Goal: Check status: Check status

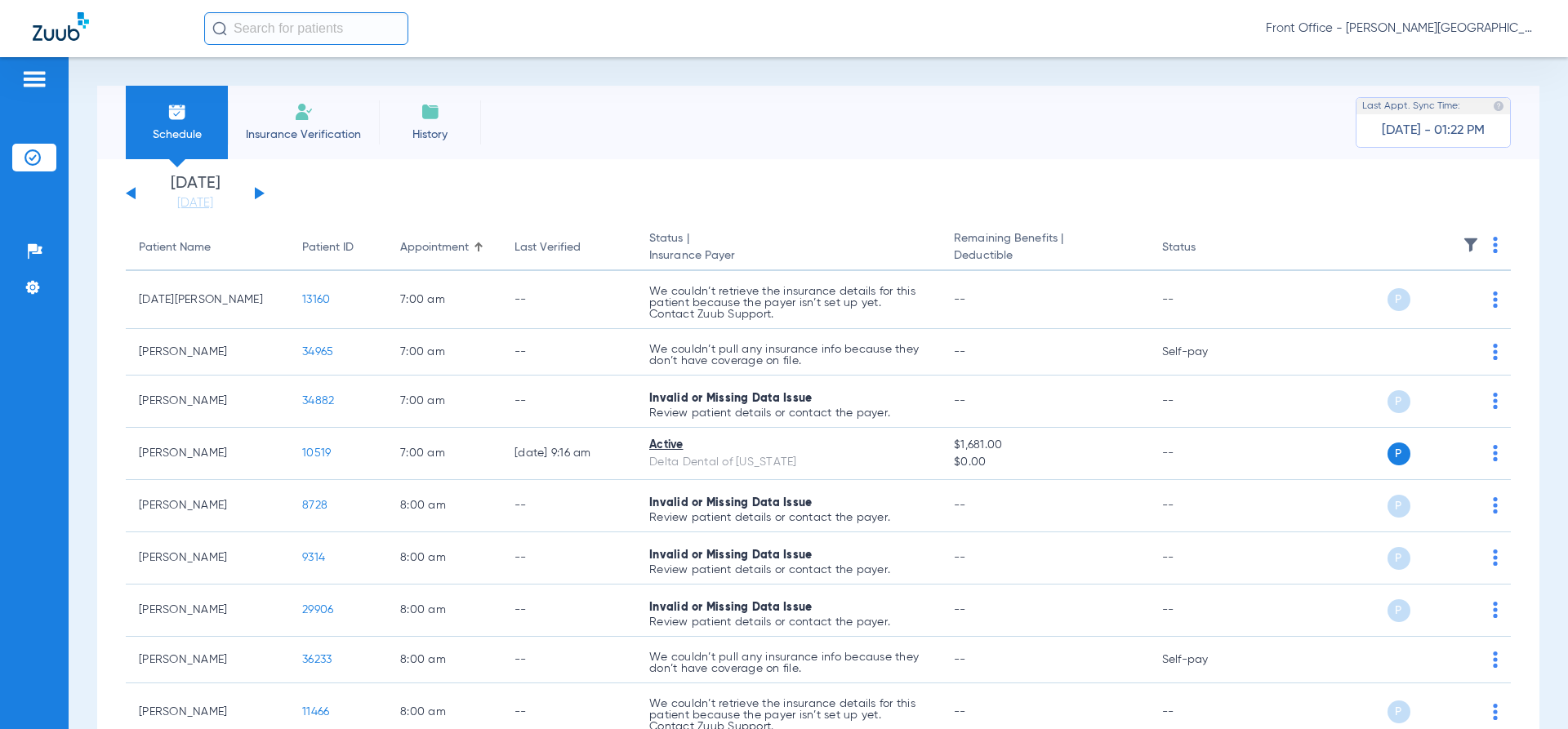
click at [291, 29] on input "text" at bounding box center [305, 28] width 204 height 32
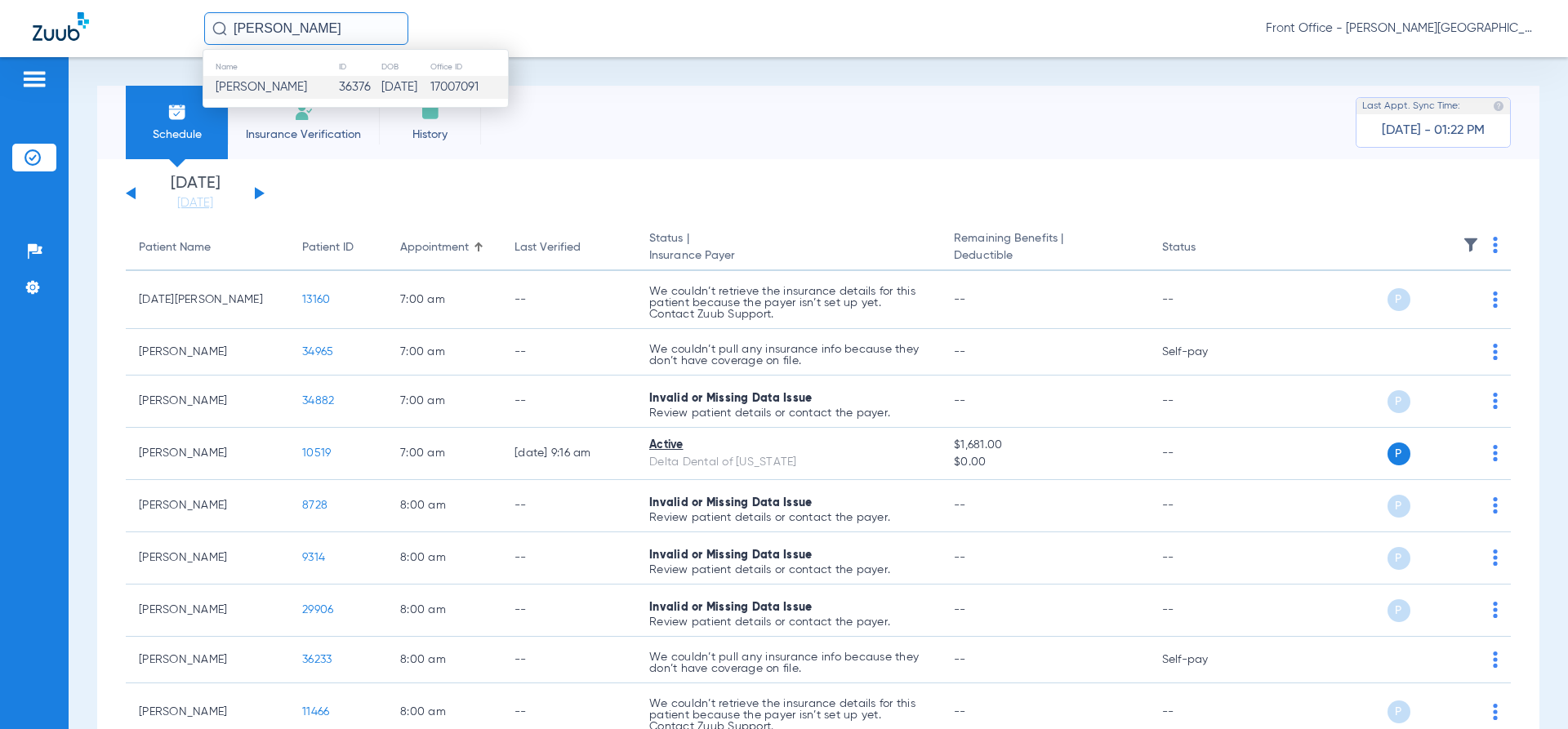
type input "[PERSON_NAME]"
click at [413, 89] on td "[DATE]" at bounding box center [404, 87] width 48 height 23
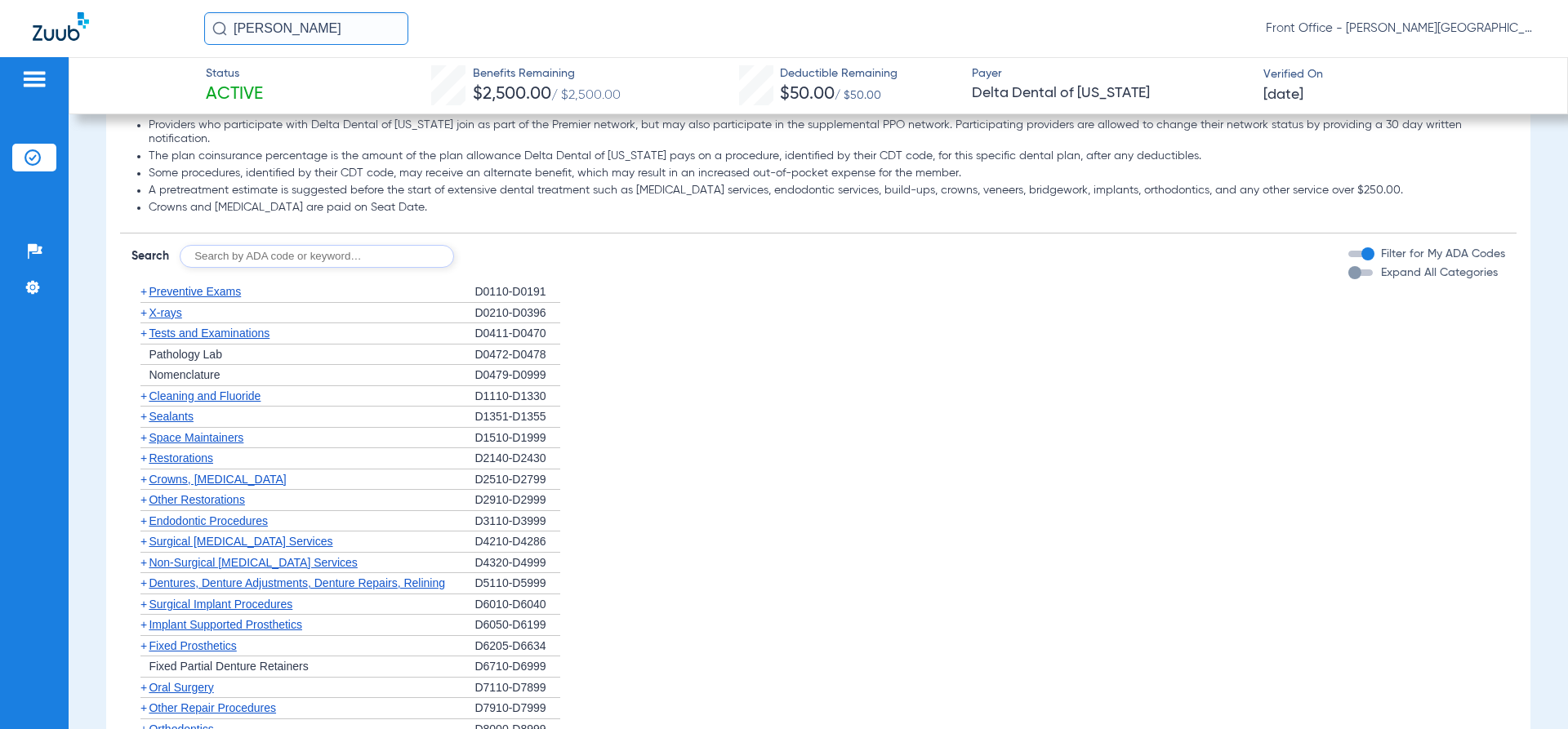
scroll to position [949, 0]
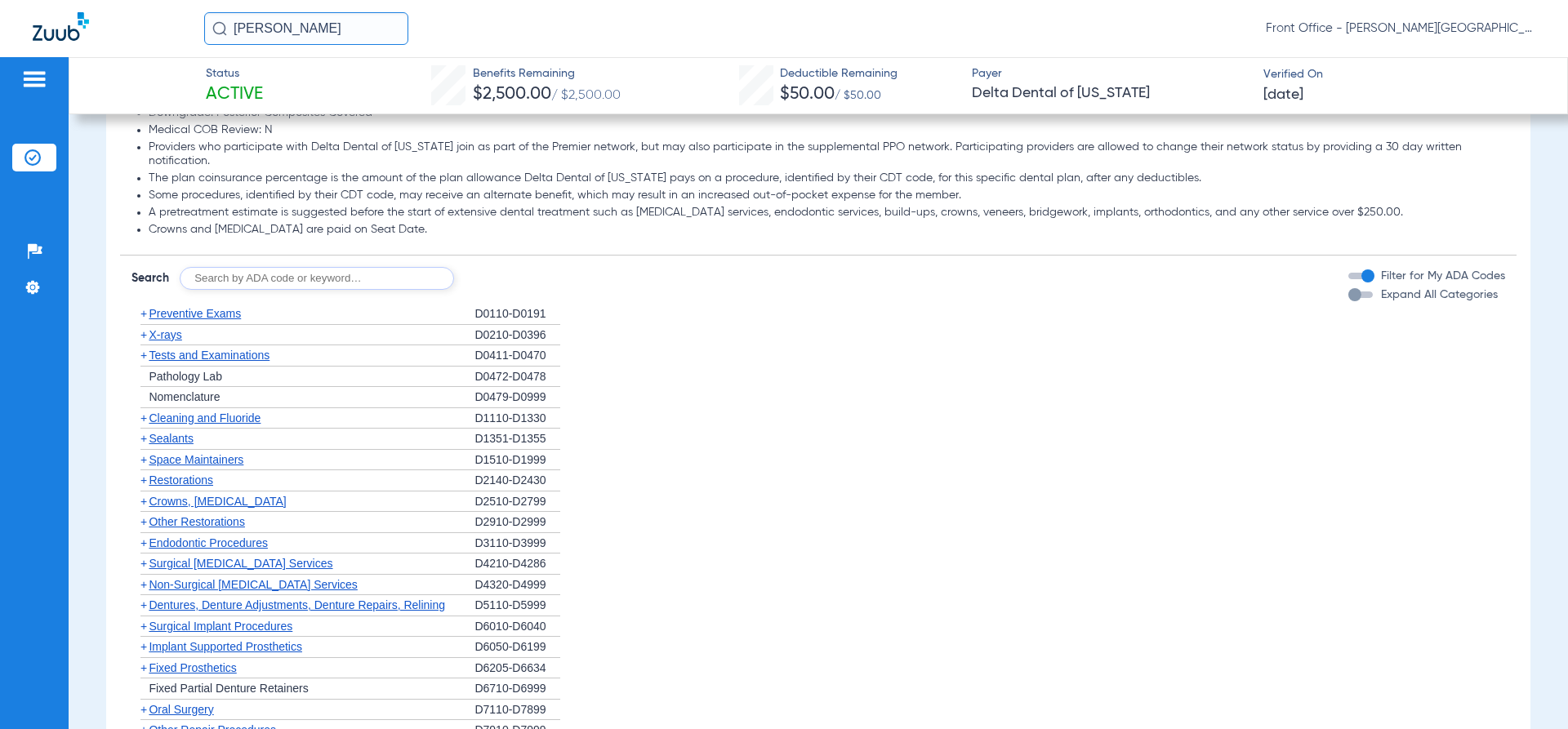
click at [224, 277] on input "text" at bounding box center [317, 278] width 275 height 23
type input "r"
type input "04341"
click at [531, 273] on button "Search" at bounding box center [515, 278] width 65 height 23
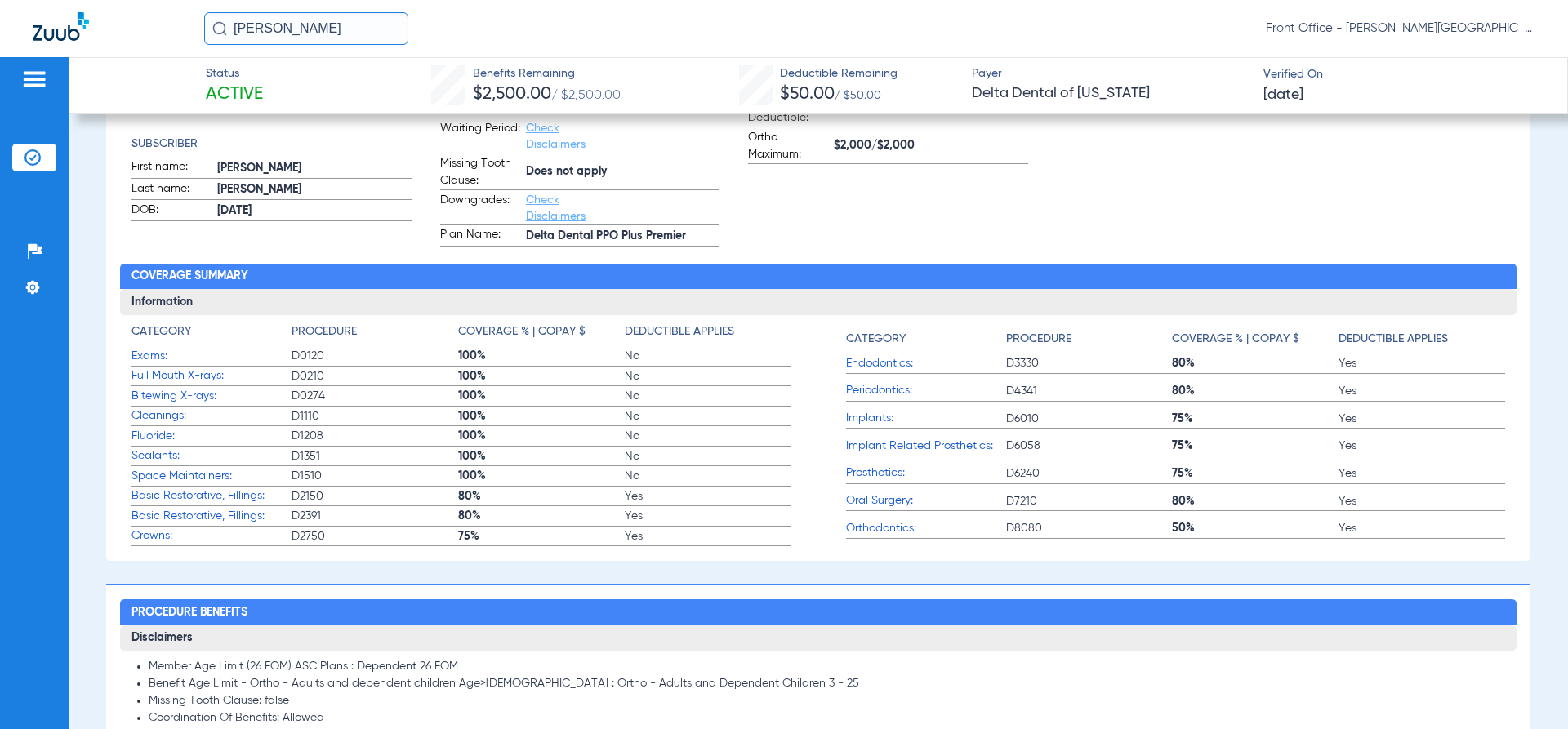
scroll to position [327, 0]
